Goal: Information Seeking & Learning: Learn about a topic

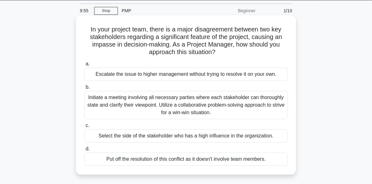
scroll to position [31, 0]
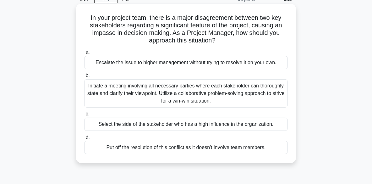
click at [117, 64] on div "Escalate the issue to higher management without trying to resolve it on your ow…" at bounding box center [186, 62] width 204 height 13
click at [84, 54] on input "a. Escalate the issue to higher management without trying to resolve it on your…" at bounding box center [84, 52] width 0 height 4
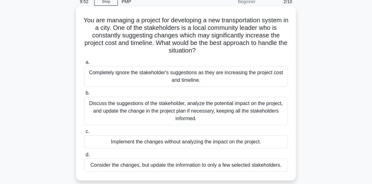
scroll to position [42, 0]
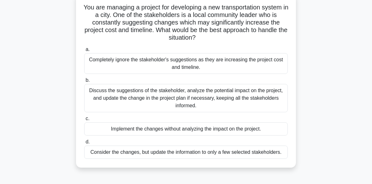
click at [114, 152] on div "Consider the changes, but update the information to only a few selected stakeho…" at bounding box center [186, 152] width 204 height 13
click at [84, 144] on input "d. Consider the changes, but update the information to only a few selected stak…" at bounding box center [84, 142] width 0 height 4
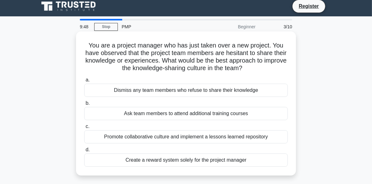
scroll to position [0, 0]
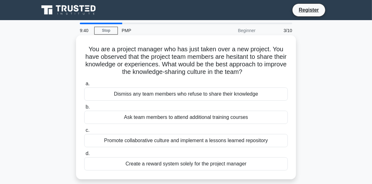
click at [121, 94] on div "Dismiss any team members who refuse to share their knowledge" at bounding box center [186, 93] width 204 height 13
click at [84, 86] on input "a. Dismiss any team members who refuse to share their knowledge" at bounding box center [84, 84] width 0 height 4
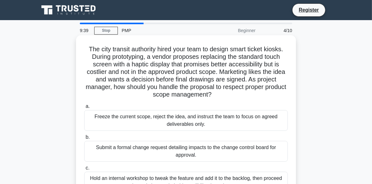
click at [131, 119] on div "Freeze the current scope, reject the idea, and instruct the team to focus on ag…" at bounding box center [186, 120] width 204 height 21
click at [84, 108] on input "a. Freeze the current scope, reject the idea, and instruct the team to focus on…" at bounding box center [84, 106] width 0 height 4
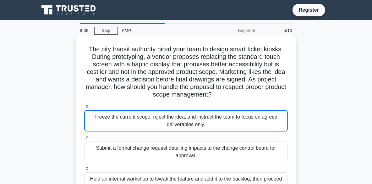
click at [131, 120] on div "Freeze the current scope, reject the idea, and instruct the team to focus on ag…" at bounding box center [186, 120] width 204 height 21
click at [84, 108] on input "a. Freeze the current scope, reject the idea, and instruct the team to focus on…" at bounding box center [84, 106] width 0 height 4
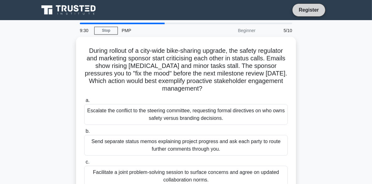
click at [308, 11] on link "Register" at bounding box center [309, 10] width 28 height 8
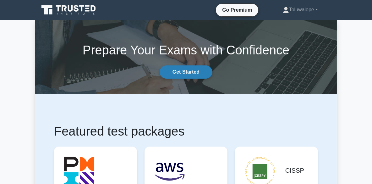
click at [186, 78] on link "Get Started" at bounding box center [186, 71] width 53 height 13
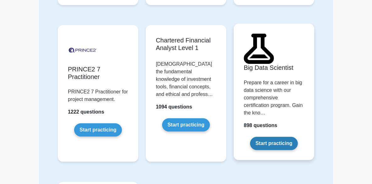
scroll to position [1572, 0]
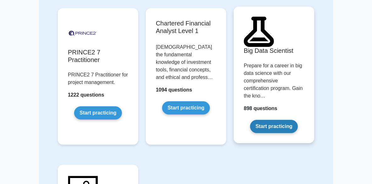
click at [274, 120] on link "Start practicing" at bounding box center [273, 126] width 47 height 13
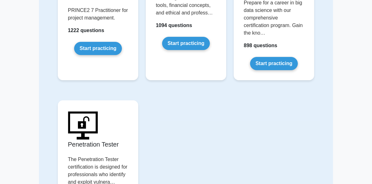
scroll to position [1661, 0]
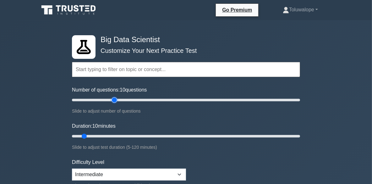
click at [117, 98] on input "Number of questions: 10 questions" at bounding box center [186, 100] width 228 height 8
type input "40"
click at [113, 100] on input "Number of questions: 40 questions" at bounding box center [186, 100] width 228 height 8
click at [113, 135] on input "Duration: 10 minutes" at bounding box center [186, 136] width 228 height 8
drag, startPoint x: 111, startPoint y: 133, endPoint x: 117, endPoint y: 133, distance: 5.7
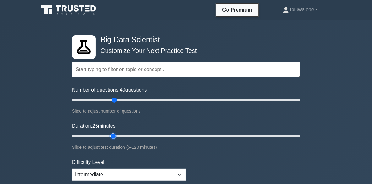
click at [117, 133] on input "Duration: 25 minutes" at bounding box center [186, 136] width 228 height 8
type input "30"
click at [120, 138] on input "Duration: 30 minutes" at bounding box center [186, 136] width 228 height 8
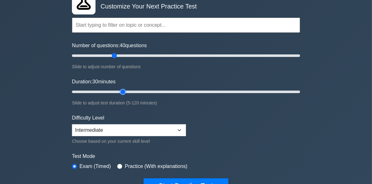
scroll to position [52, 0]
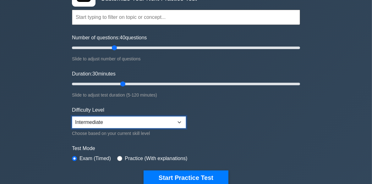
click at [124, 122] on select "Beginner Intermediate Expert" at bounding box center [129, 122] width 114 height 12
click at [72, 116] on select "Beginner Intermediate Expert" at bounding box center [129, 122] width 114 height 12
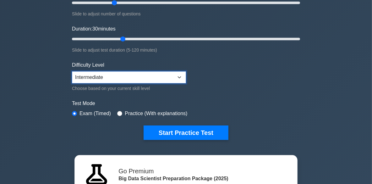
scroll to position [94, 0]
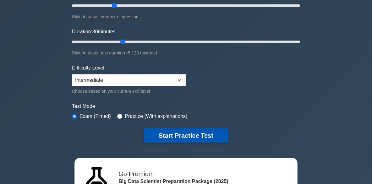
click at [165, 140] on button "Start Practice Test" at bounding box center [186, 135] width 85 height 14
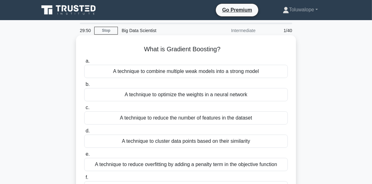
click at [199, 152] on label "e. A technique to reduce overfitting by adding a penalty term in the objective …" at bounding box center [186, 160] width 204 height 21
click at [84, 152] on input "e. A technique to reduce overfitting by adding a penalty term in the objective …" at bounding box center [84, 154] width 0 height 4
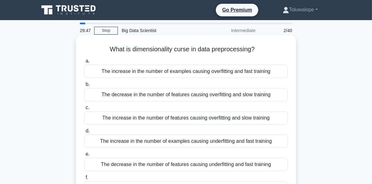
click at [184, 152] on label "e. The decrease in the number of features causing underfitting and fast training" at bounding box center [186, 160] width 204 height 21
click at [84, 152] on input "e. The decrease in the number of features causing underfitting and fast training" at bounding box center [84, 154] width 0 height 4
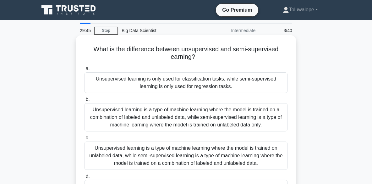
click at [130, 95] on div "a. Unsupervised learning is only used for classification tasks, while semi-supe…" at bounding box center [185, 166] width 211 height 207
click at [150, 120] on div "Unsupervised learning is a type of machine learning where the model is trained …" at bounding box center [186, 117] width 204 height 28
click at [84, 102] on input "b. Unsupervised learning is a type of machine learning where the model is train…" at bounding box center [84, 99] width 0 height 4
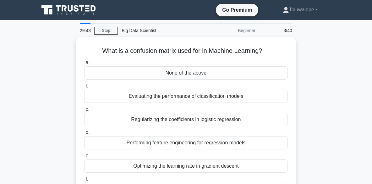
click at [150, 120] on div "Regularizing the coefficients in logistic regression" at bounding box center [186, 119] width 204 height 13
click at [84, 111] on input "c. Regularizing the coefficients in logistic regression" at bounding box center [84, 109] width 0 height 4
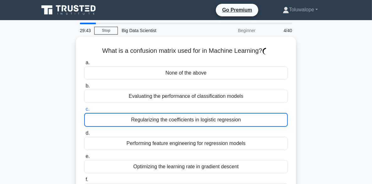
click at [150, 120] on div "Regularizing the coefficients in logistic regression" at bounding box center [186, 120] width 204 height 14
click at [84, 111] on input "c. Regularizing the coefficients in logistic regression" at bounding box center [84, 109] width 0 height 4
click at [150, 120] on div "Regularizing the coefficients in logistic regression" at bounding box center [186, 120] width 204 height 14
click at [84, 111] on input "c. Regularizing the coefficients in logistic regression" at bounding box center [84, 109] width 0 height 4
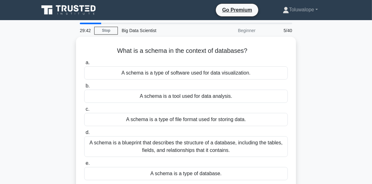
click at [150, 120] on div "A schema is a type of file format used for storing data." at bounding box center [186, 119] width 204 height 13
click at [84, 111] on input "c. A schema is a type of file format used for storing data." at bounding box center [84, 109] width 0 height 4
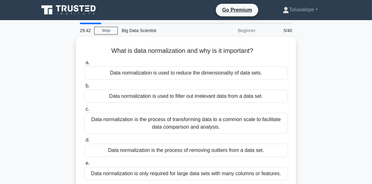
click at [150, 120] on div "Data normalization is the process of transforming data to a common scale to fac…" at bounding box center [186, 123] width 204 height 21
click at [84, 111] on input "c. Data normalization is the process of transforming data to a common scale to …" at bounding box center [84, 109] width 0 height 4
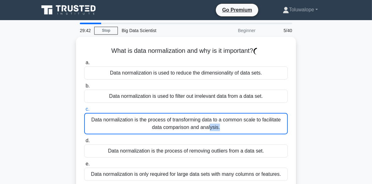
click at [150, 120] on div "Data normalization is the process of transforming data to a common scale to fac…" at bounding box center [186, 123] width 204 height 21
click at [84, 111] on input "c. Data normalization is the process of transforming data to a common scale to …" at bounding box center [84, 109] width 0 height 4
click at [150, 120] on div "Data normalization is the process of transforming data to a common scale to fac…" at bounding box center [186, 123] width 204 height 21
click at [84, 111] on input "c. Data normalization is the process of transforming data to a common scale to …" at bounding box center [84, 109] width 0 height 4
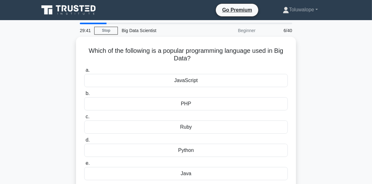
click at [150, 120] on div "Ruby" at bounding box center [186, 126] width 204 height 13
click at [84, 119] on input "c. Ruby" at bounding box center [84, 117] width 0 height 4
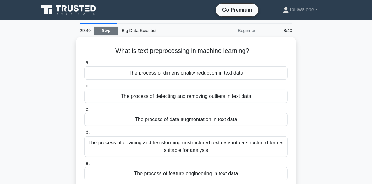
click at [106, 29] on link "Stop" at bounding box center [106, 31] width 24 height 8
